Goal: Transaction & Acquisition: Download file/media

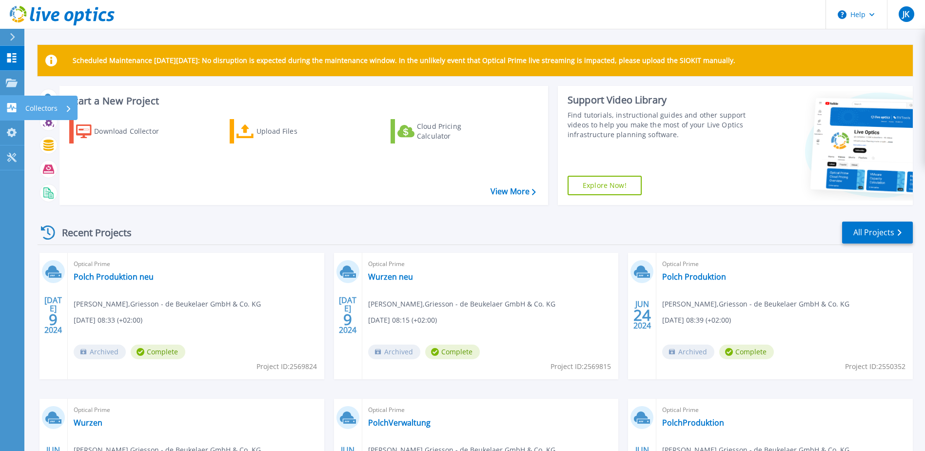
click at [12, 107] on icon at bounding box center [12, 107] width 12 height 9
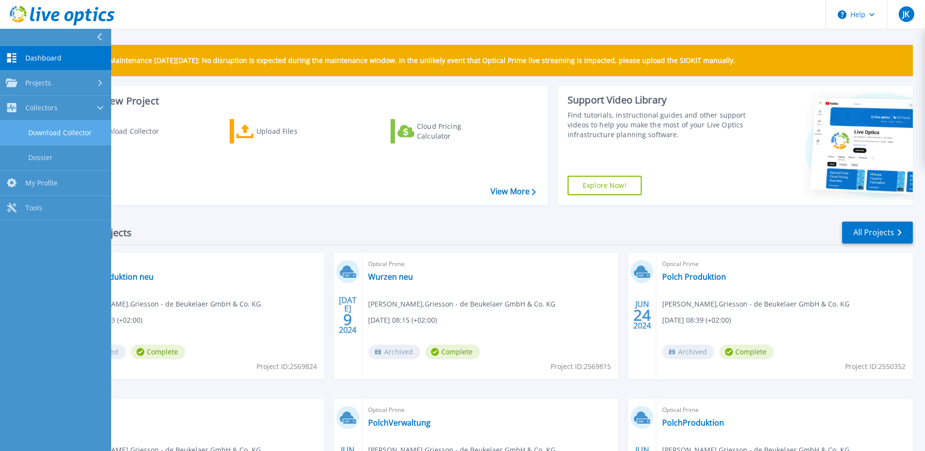
click at [59, 127] on link "Download Collector" at bounding box center [55, 132] width 111 height 25
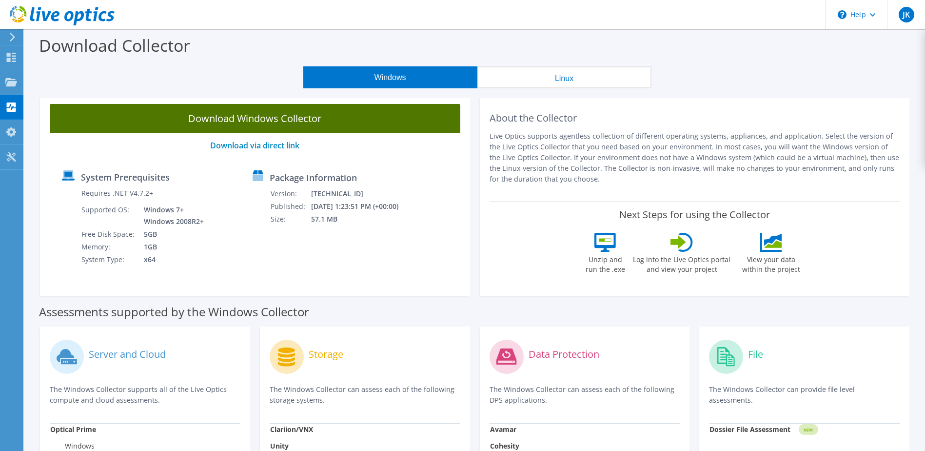
click at [264, 118] on link "Download Windows Collector" at bounding box center [255, 118] width 411 height 29
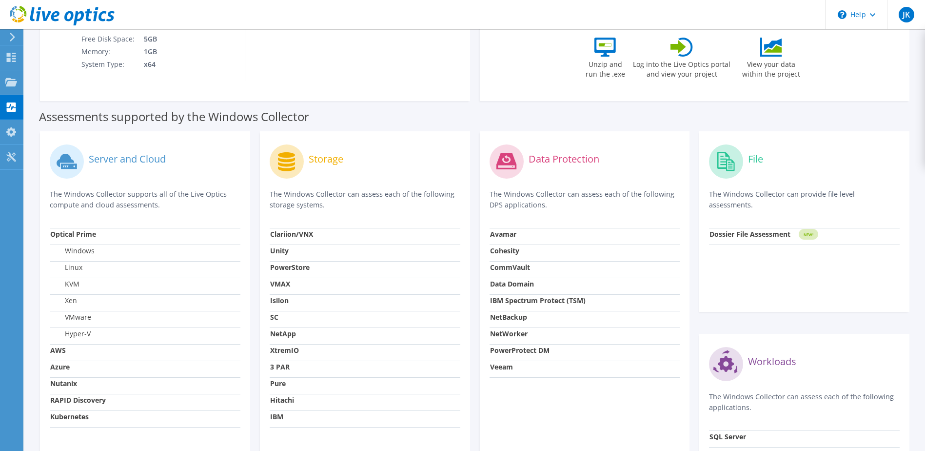
scroll to position [244, 0]
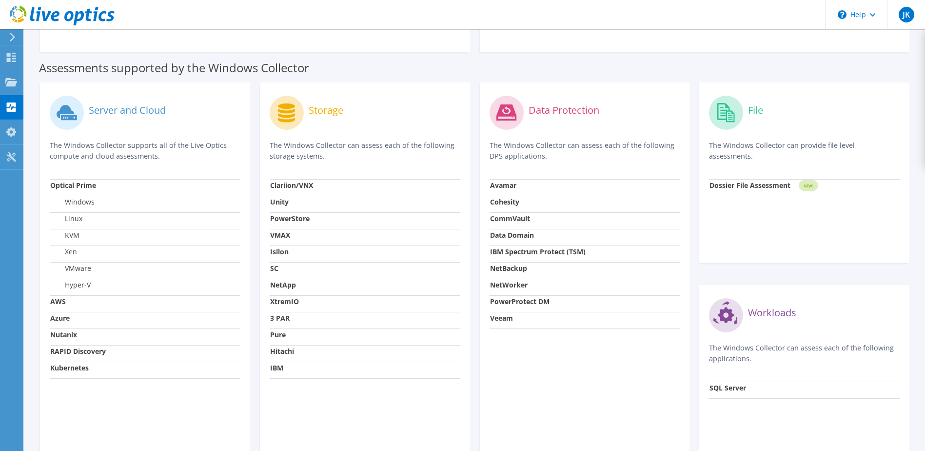
click at [108, 115] on label "Server and Cloud" at bounding box center [127, 110] width 77 height 10
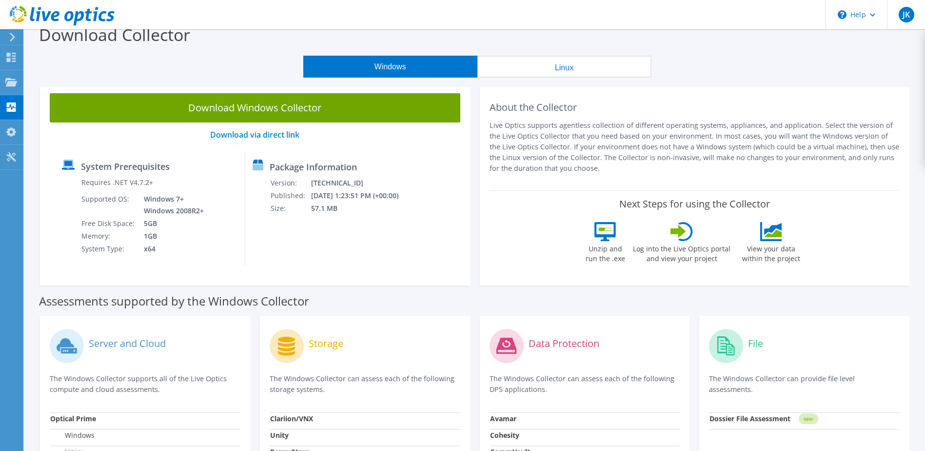
scroll to position [0, 0]
